Goal: Use online tool/utility: Utilize a website feature to perform a specific function

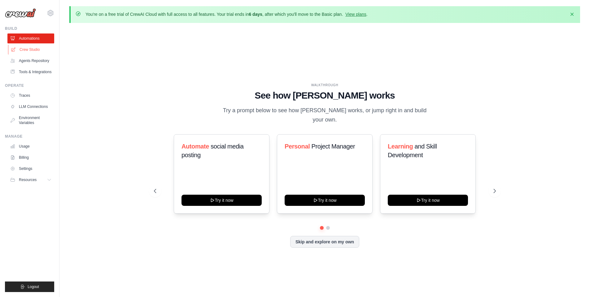
click at [32, 51] on link "Crew Studio" at bounding box center [31, 50] width 47 height 10
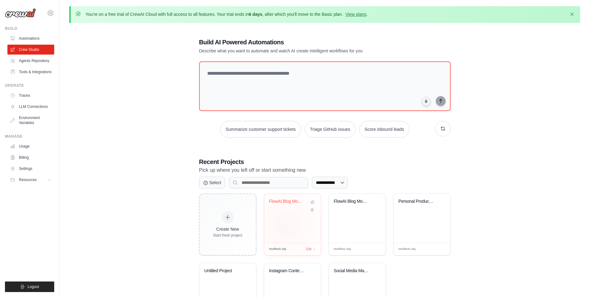
click at [287, 224] on div "FlowAI Blog Monitor" at bounding box center [292, 218] width 57 height 49
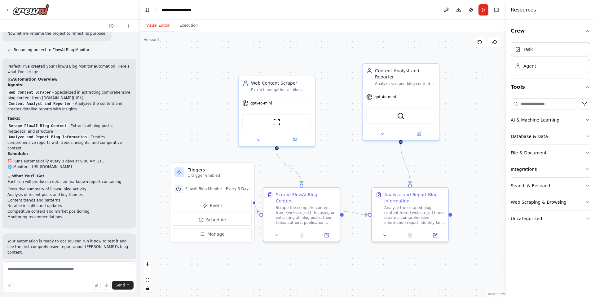
scroll to position [380, 0]
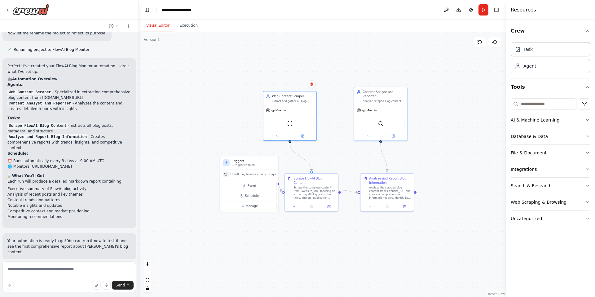
drag, startPoint x: 321, startPoint y: 105, endPoint x: 317, endPoint y: 99, distance: 7.2
click at [317, 99] on div ".deletable-edge-delete-btn { width: 20px; height: 20px; border: 0px solid #ffff…" at bounding box center [322, 164] width 367 height 265
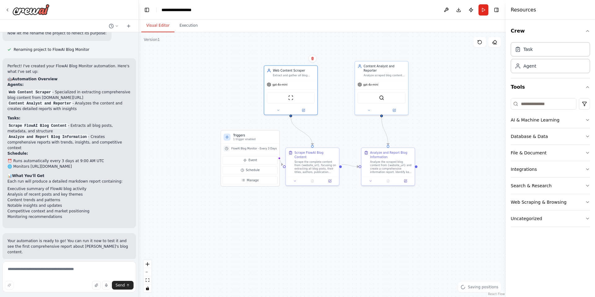
drag, startPoint x: 438, startPoint y: 97, endPoint x: 439, endPoint y: 72, distance: 25.1
click at [439, 72] on div ".deletable-edge-delete-btn { width: 20px; height: 20px; border: 0px solid #ffff…" at bounding box center [322, 164] width 367 height 265
